Goal: Answer question/provide support

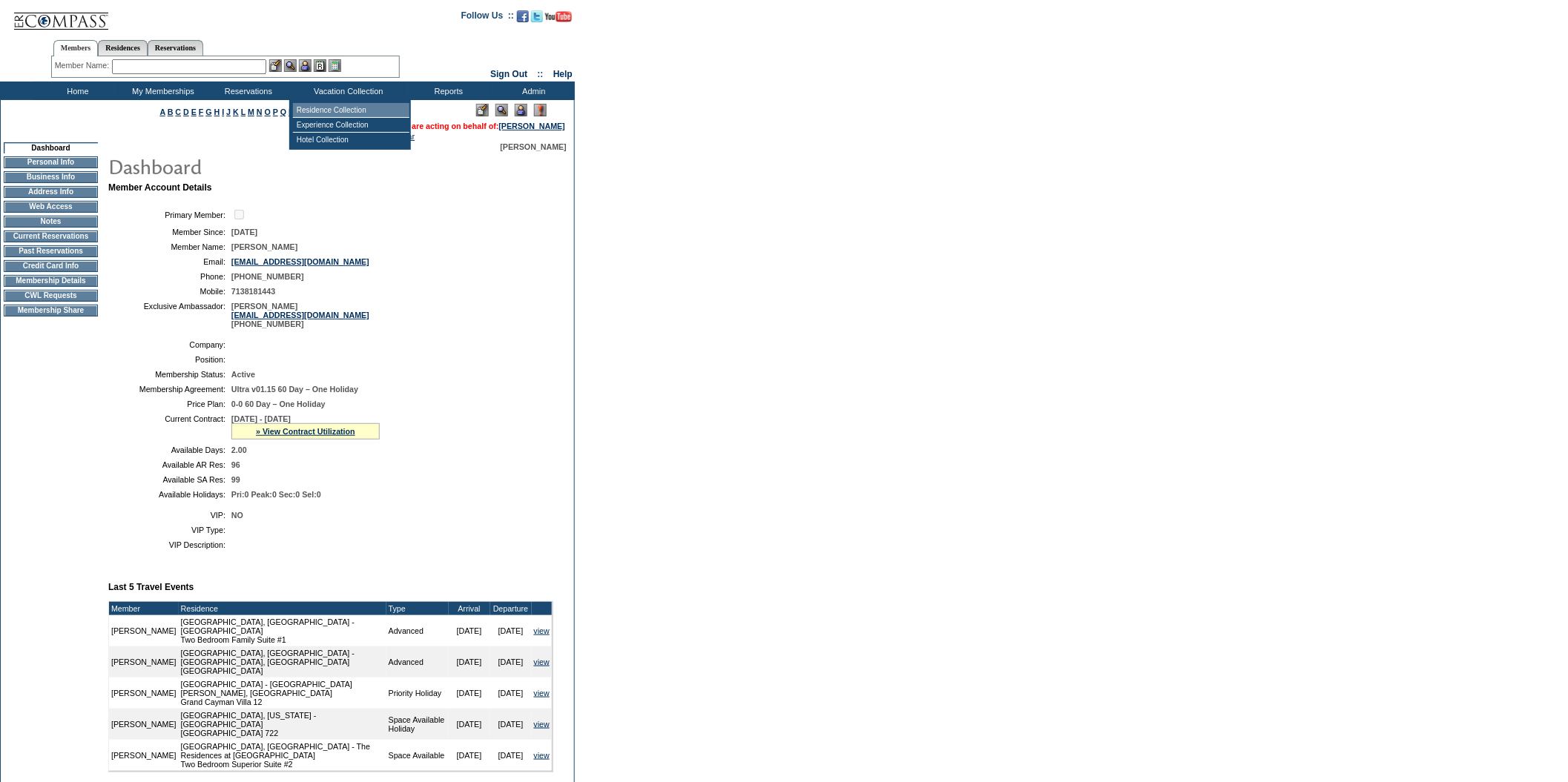
click at [351, 104] on td "Residence Collection" at bounding box center [351, 110] width 116 height 15
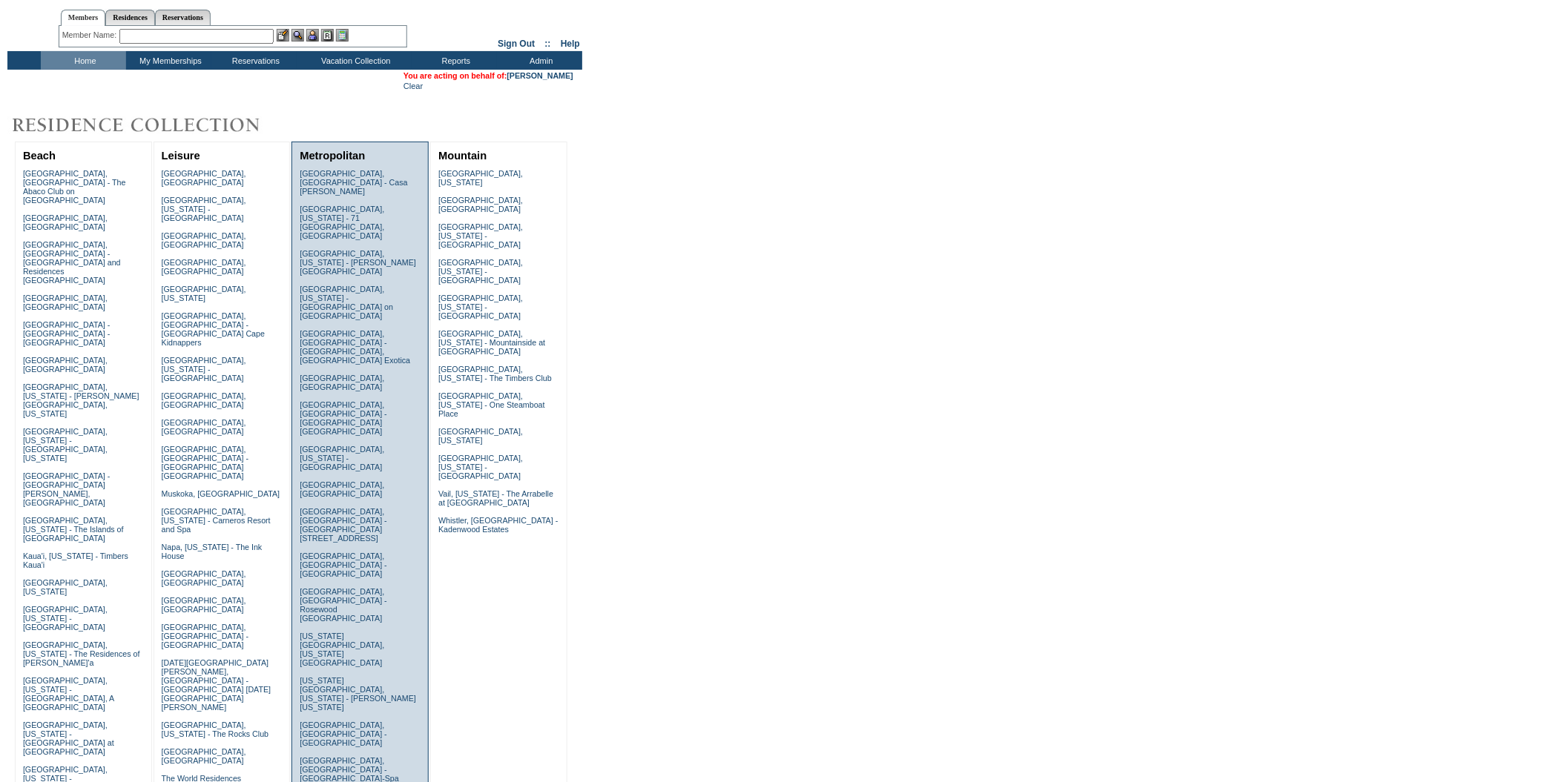
scroll to position [39, 0]
click at [344, 631] on link "New York City, New York - Park Avenue Place" at bounding box center [341, 648] width 84 height 35
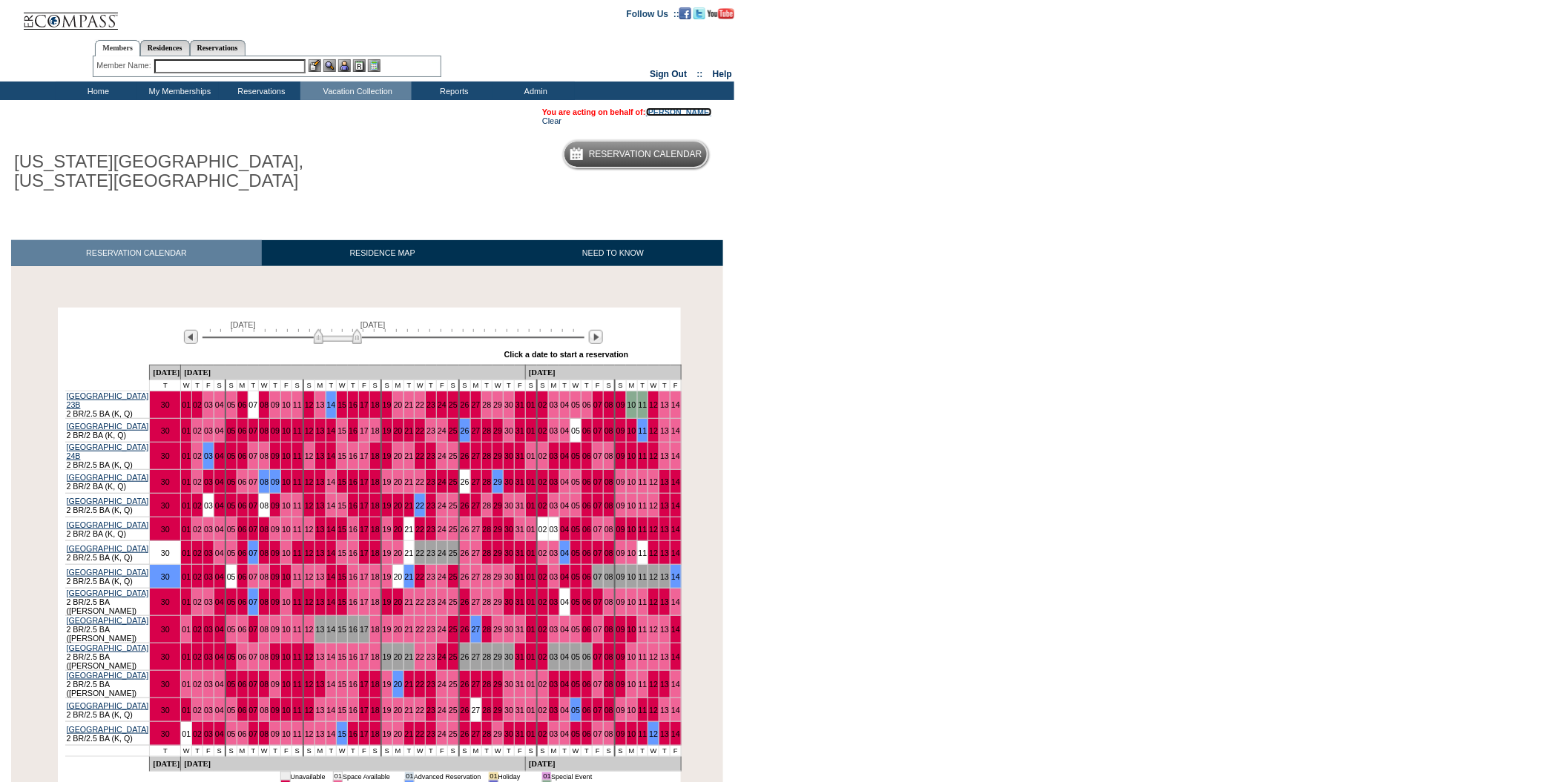
click at [678, 109] on link "[PERSON_NAME]" at bounding box center [678, 112] width 66 height 9
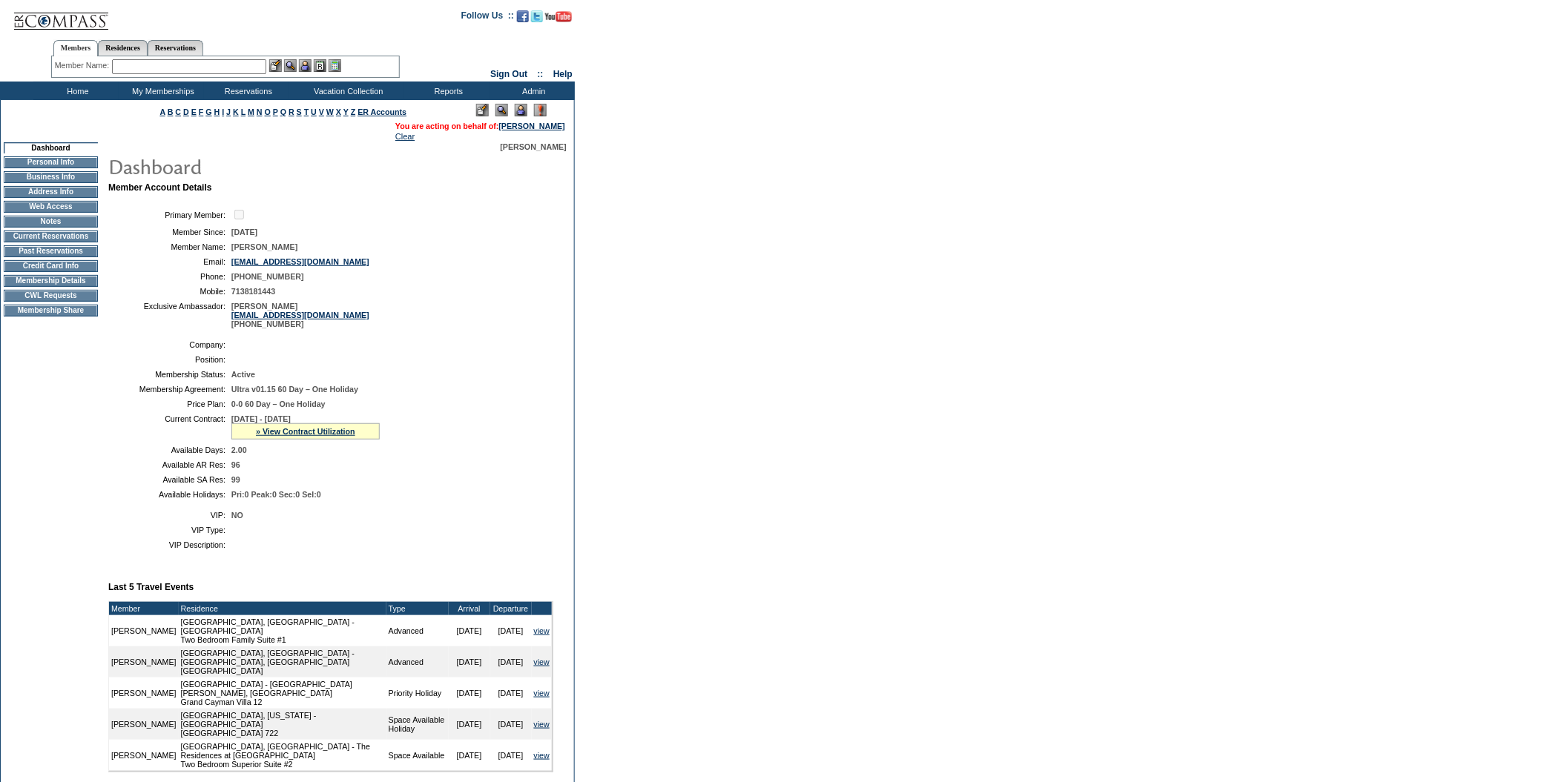
click at [55, 287] on td "Membership Details" at bounding box center [51, 281] width 95 height 12
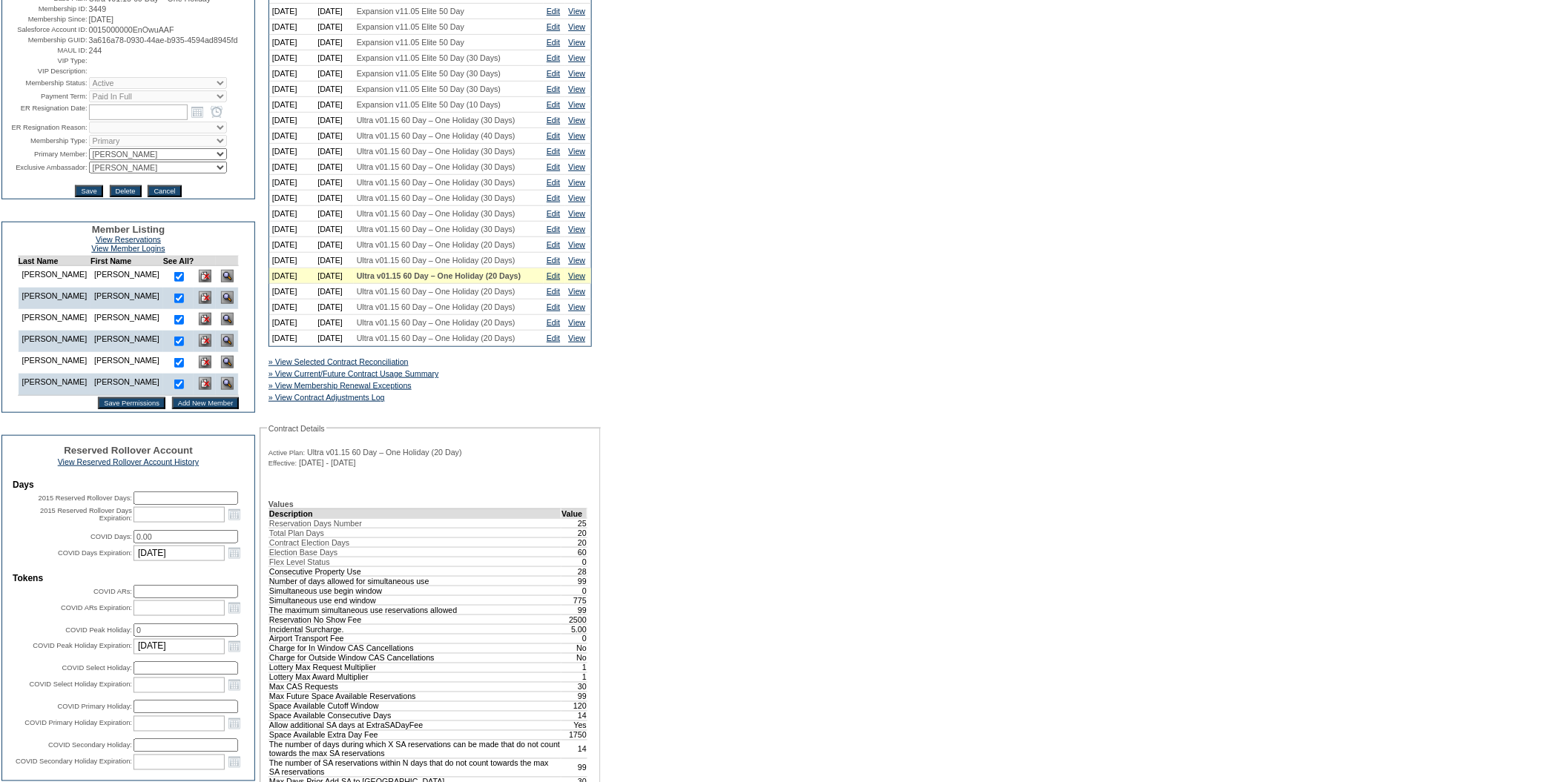
scroll to position [160, 0]
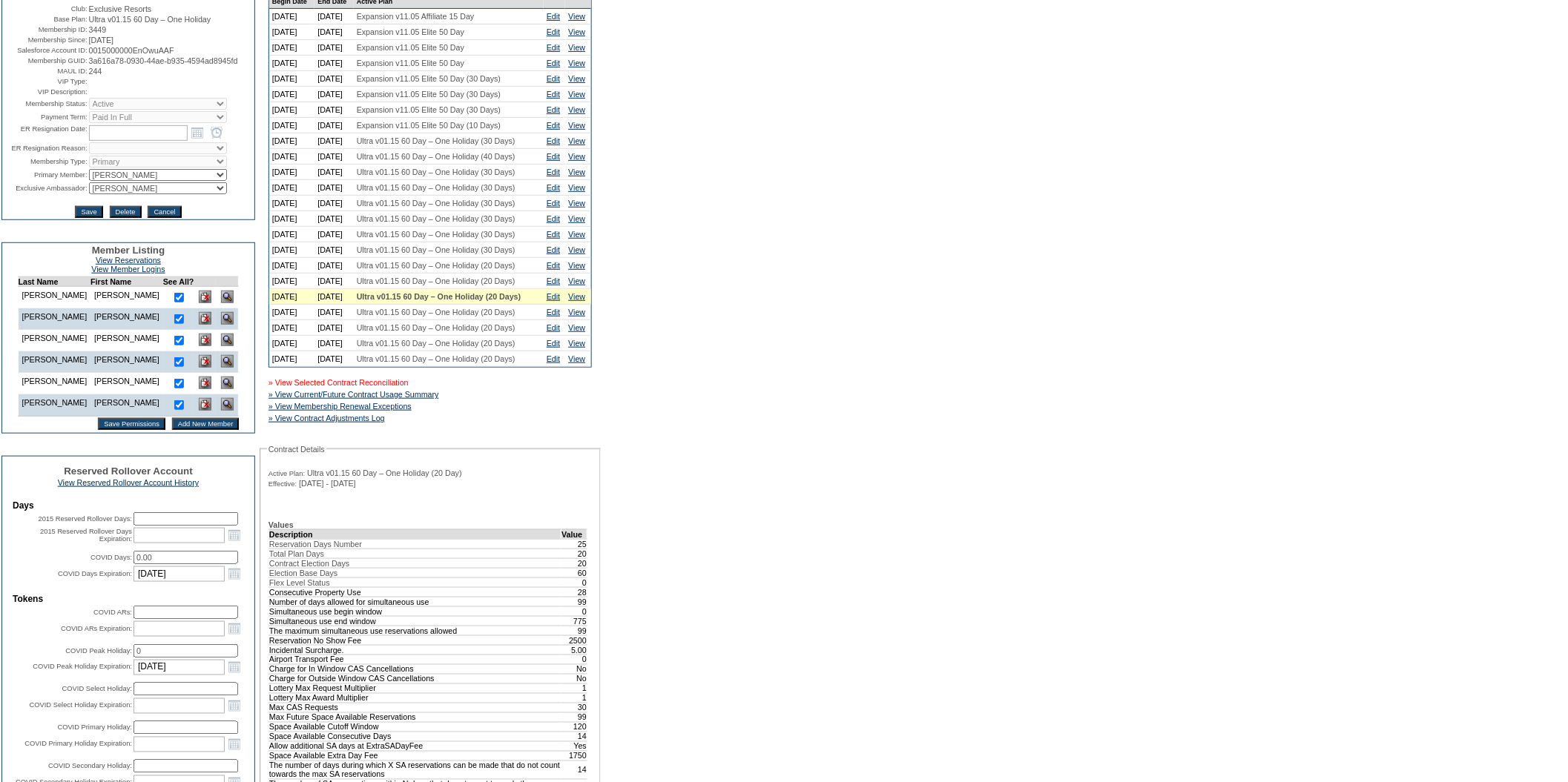
click at [328, 387] on link "» View Selected Contract Reconciliation" at bounding box center [338, 383] width 140 height 9
